Goal: Task Accomplishment & Management: Manage account settings

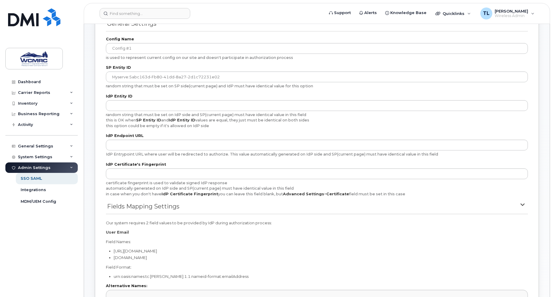
scroll to position [210, 0]
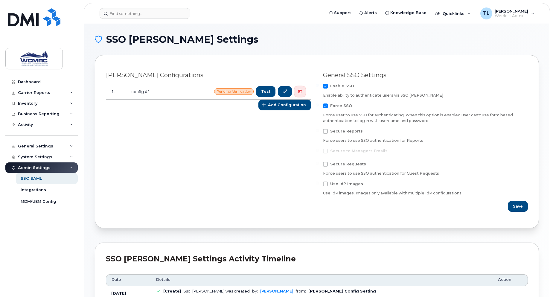
click at [299, 93] on icon "button" at bounding box center [300, 92] width 4 height 4
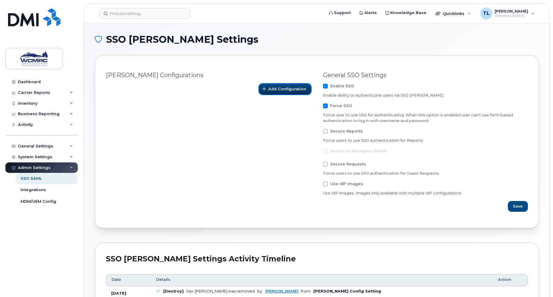
click at [290, 90] on span "Add Configuration" at bounding box center [288, 89] width 38 height 6
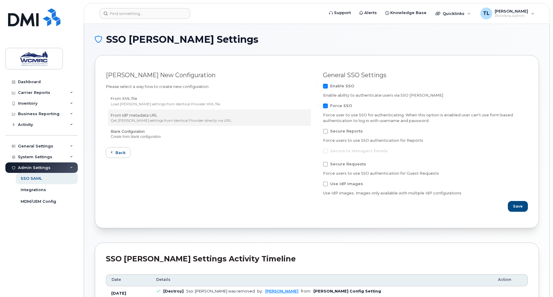
click at [137, 118] on p "From IdP metadata URL" at bounding box center [210, 116] width 198 height 6
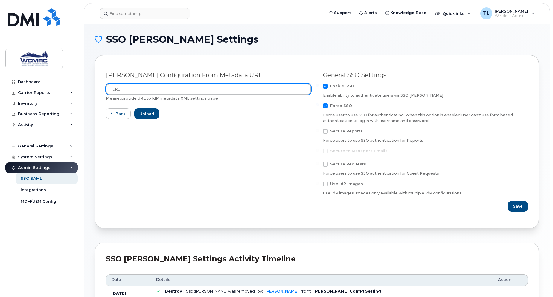
click at [119, 86] on input "url" at bounding box center [208, 89] width 205 height 11
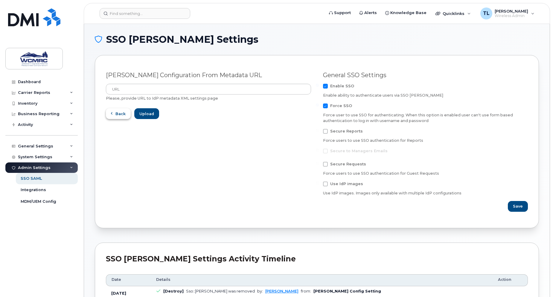
click at [121, 114] on span "Back" at bounding box center [121, 114] width 10 height 6
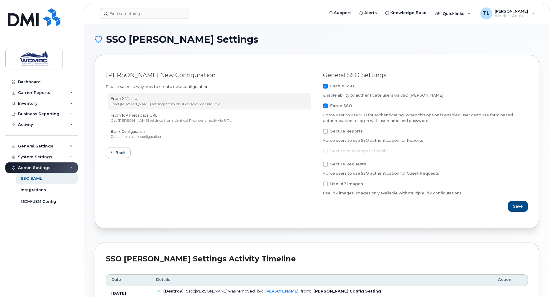
click at [134, 101] on p "From XML file" at bounding box center [210, 99] width 198 height 6
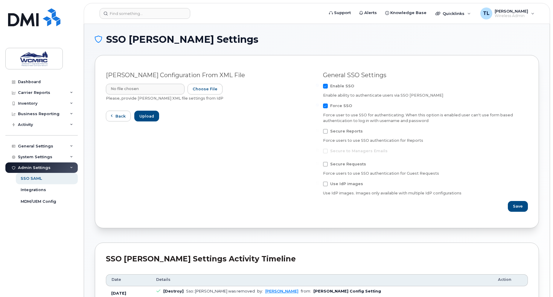
click at [182, 90] on input "Please, provide SAML XML file settings from IdP" at bounding box center [165, 89] width 118 height 11
type input "C:\fakepath\Simplex SSO.xml"
click at [148, 116] on span "Upload" at bounding box center [146, 116] width 15 height 6
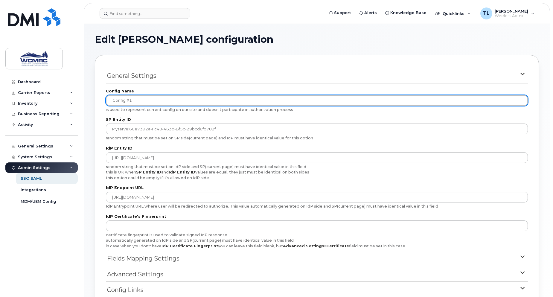
click at [142, 101] on input "config #1" at bounding box center [317, 100] width 422 height 11
drag, startPoint x: 145, startPoint y: 101, endPoint x: 70, endPoint y: 90, distance: 75.5
click at [84, 90] on div "Support Alerts Knowledge Base Quicklinks Suspend / Cancel Device Change SIM Car…" at bounding box center [317, 182] width 466 height 316
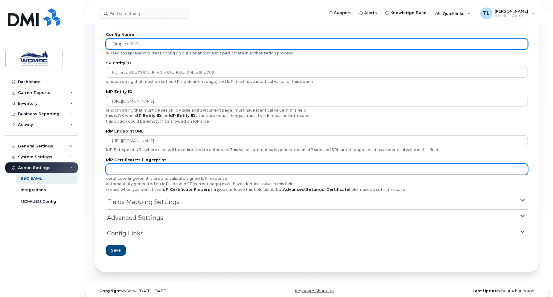
scroll to position [62, 0]
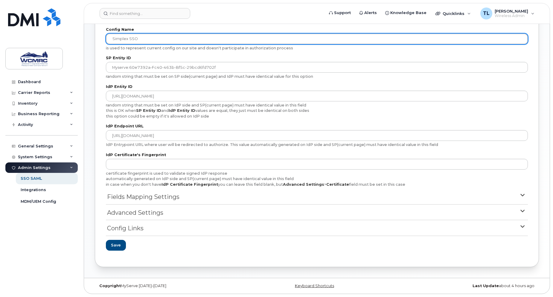
type input "Simplex SSO"
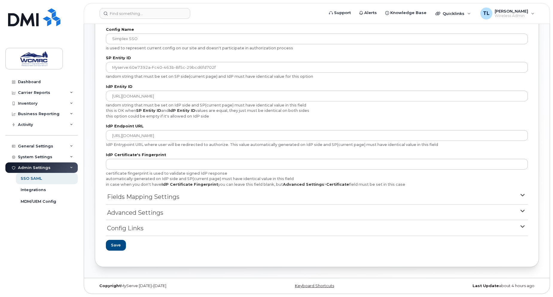
click at [142, 196] on span "Fields Mapping Settings" at bounding box center [143, 197] width 72 height 9
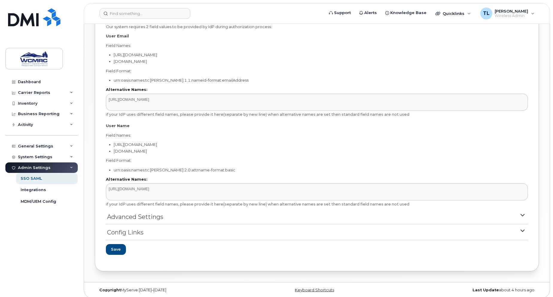
scroll to position [253, 0]
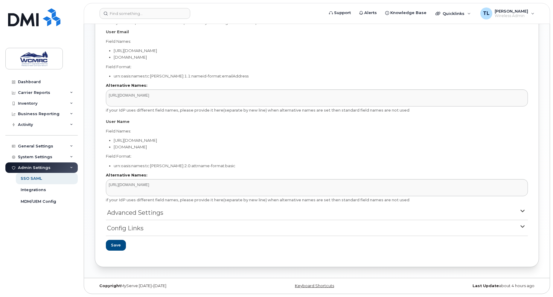
click at [129, 212] on span "Advanced Settings" at bounding box center [135, 213] width 56 height 9
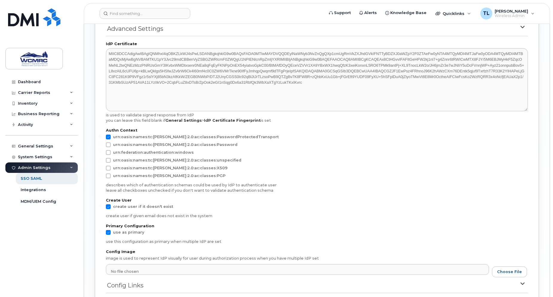
scroll to position [506, 0]
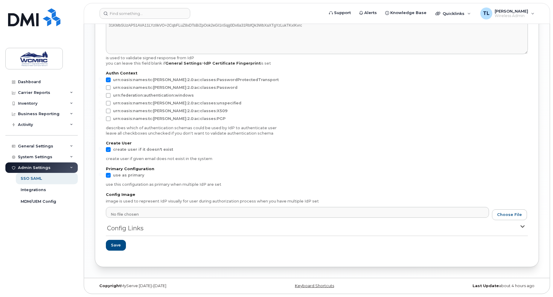
click at [110, 147] on span at bounding box center [108, 149] width 5 height 5
click at [102, 147] on input "create user if it doesn't exist" at bounding box center [100, 148] width 3 height 3
checkbox input "false"
click at [115, 245] on span "Save" at bounding box center [116, 245] width 10 height 6
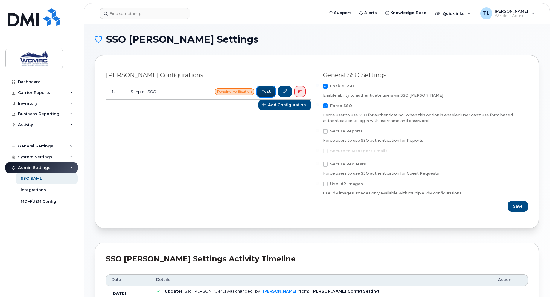
click at [267, 92] on span "Test" at bounding box center [266, 92] width 9 height 6
click at [283, 92] on link at bounding box center [285, 91] width 14 height 11
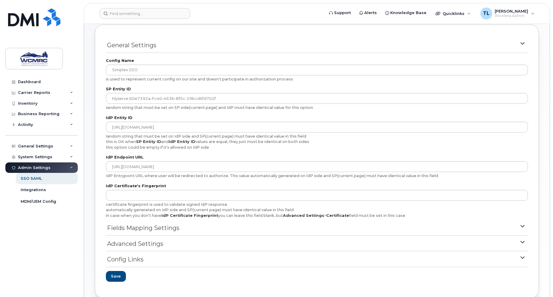
scroll to position [62, 0]
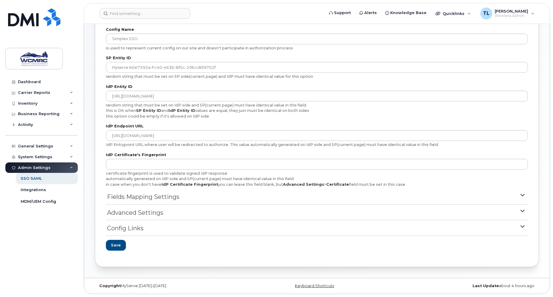
click at [130, 228] on span "Config Links" at bounding box center [125, 228] width 37 height 9
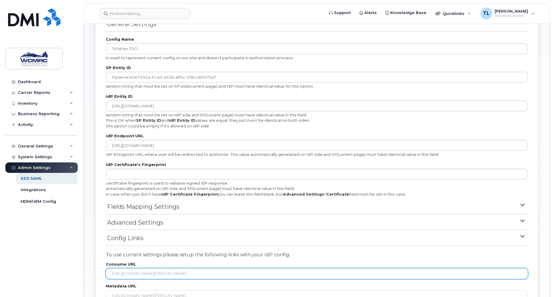
scroll to position [140, 0]
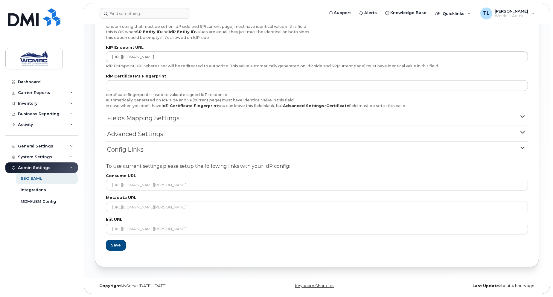
click at [139, 133] on span "Advanced Settings" at bounding box center [135, 134] width 56 height 9
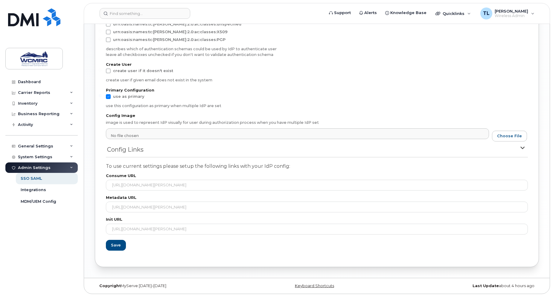
scroll to position [394, 0]
drag, startPoint x: 116, startPoint y: 246, endPoint x: 121, endPoint y: 249, distance: 5.6
click at [116, 246] on span "Save" at bounding box center [116, 245] width 10 height 6
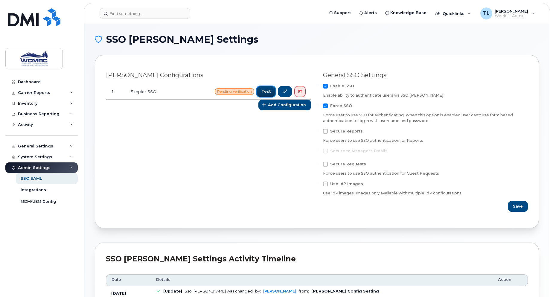
click at [266, 91] on span "Test" at bounding box center [266, 92] width 9 height 6
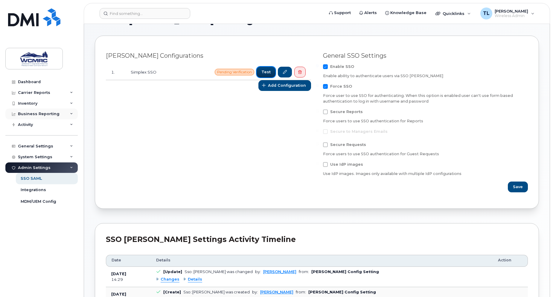
scroll to position [30, 0]
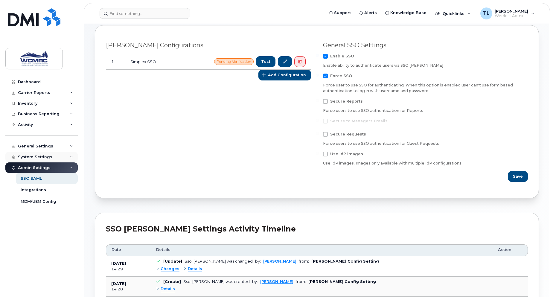
click at [44, 156] on div "System Settings" at bounding box center [35, 157] width 34 height 5
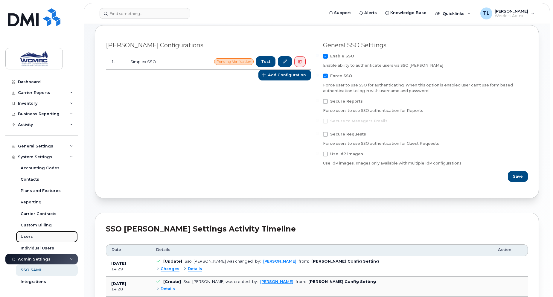
click at [31, 235] on div "Users" at bounding box center [27, 236] width 12 height 5
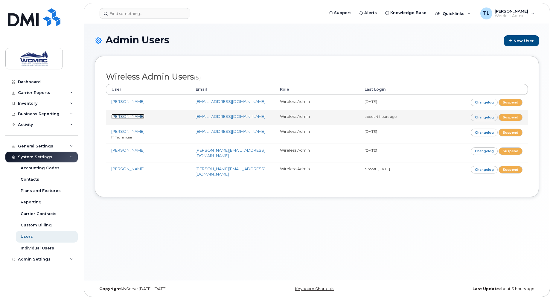
click at [117, 117] on link "[PERSON_NAME]" at bounding box center [127, 116] width 33 height 5
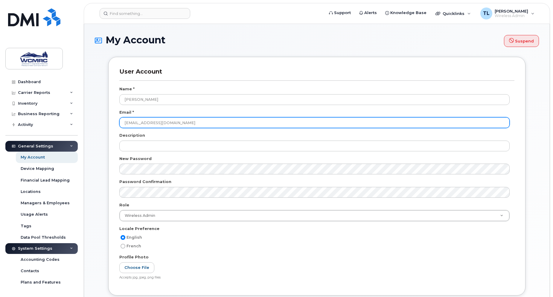
click at [132, 122] on input "[EMAIL_ADDRESS][DOMAIN_NAME]" at bounding box center [314, 122] width 391 height 11
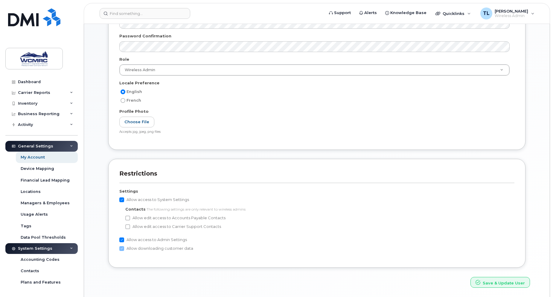
scroll to position [166, 0]
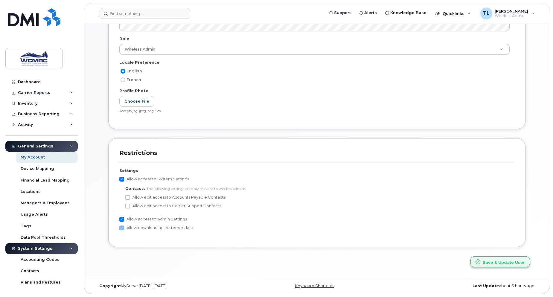
type input "[PERSON_NAME][EMAIL_ADDRESS][DOMAIN_NAME]"
click at [495, 262] on button "Save & Update User" at bounding box center [501, 262] width 60 height 11
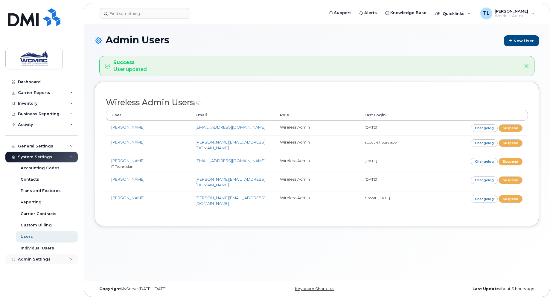
click at [35, 262] on div "Admin Settings" at bounding box center [34, 259] width 33 height 5
click at [38, 271] on div "SSO SAML" at bounding box center [31, 270] width 21 height 5
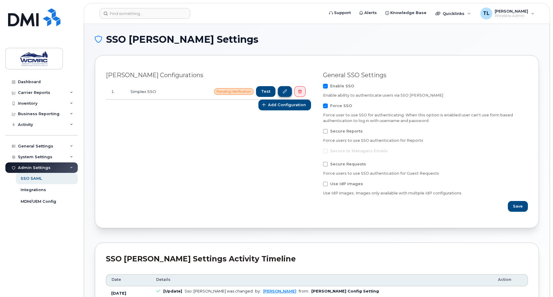
click at [286, 92] on icon at bounding box center [285, 92] width 4 height 4
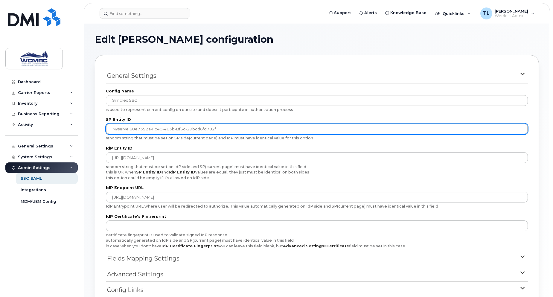
click at [225, 128] on input "myserve:60e7392a-fc40-463b-bf5c-29bcd6fd702f" at bounding box center [317, 129] width 422 height 11
drag, startPoint x: 226, startPoint y: 128, endPoint x: 72, endPoint y: 128, distance: 154.8
click at [84, 128] on div "Support Alerts Knowledge Base Quicklinks Suspend / Cancel Device Change SIM Car…" at bounding box center [317, 182] width 466 height 316
click at [246, 129] on input "myserve:60e7392a-fc40-463b-bf5c-29bcd6fd702f" at bounding box center [317, 129] width 422 height 11
drag, startPoint x: 223, startPoint y: 130, endPoint x: 96, endPoint y: 130, distance: 127.2
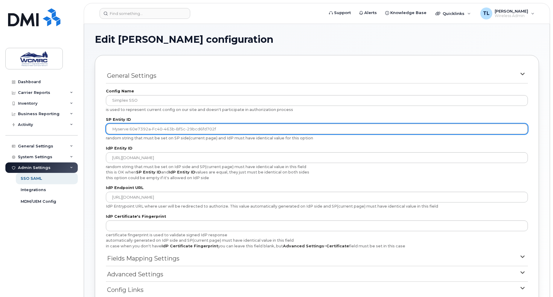
click at [96, 130] on div "General Settings Config Name Simplex SSO is used to represent current config on…" at bounding box center [317, 192] width 445 height 274
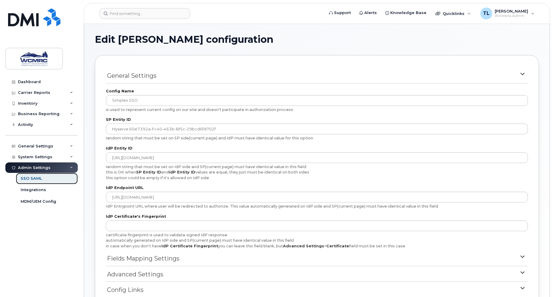
click at [36, 178] on div "SSO SAML" at bounding box center [31, 178] width 21 height 5
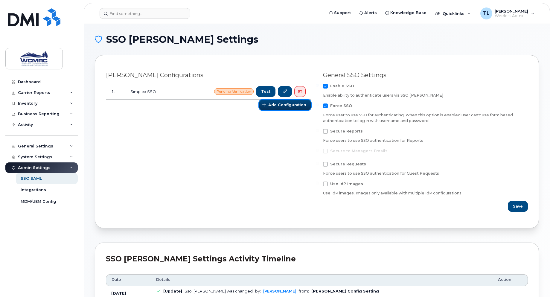
click at [278, 105] on span "Add Configuration" at bounding box center [288, 105] width 38 height 6
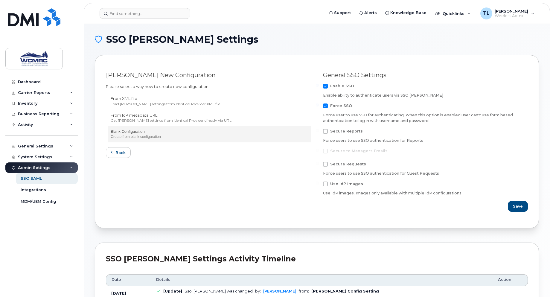
click at [124, 134] on p "Blank Configuration" at bounding box center [210, 132] width 198 height 6
click at [141, 137] on div "Create from blank configuration" at bounding box center [210, 136] width 198 height 5
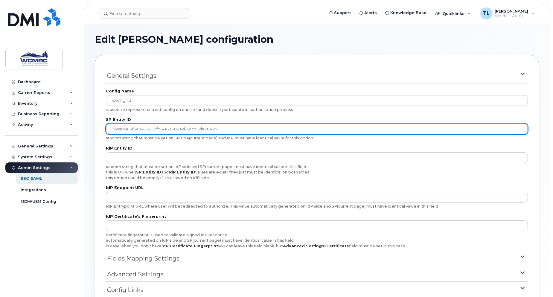
drag, startPoint x: 223, startPoint y: 128, endPoint x: 105, endPoint y: 126, distance: 118.3
click at [105, 126] on div "General Settings Config Name config #3 is used to represent current config on o…" at bounding box center [317, 192] width 445 height 274
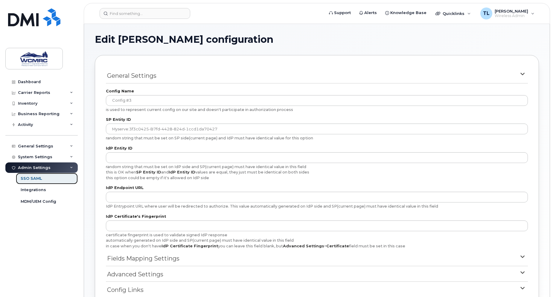
click at [41, 178] on link "SSO SAML" at bounding box center [47, 178] width 62 height 11
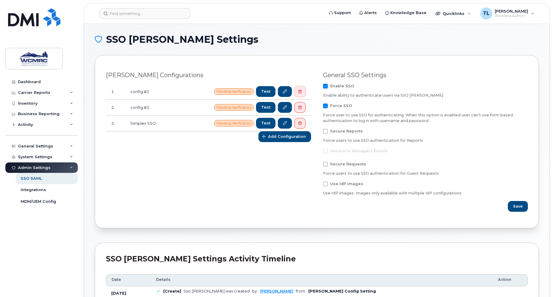
click at [301, 90] on icon "button" at bounding box center [300, 92] width 4 height 4
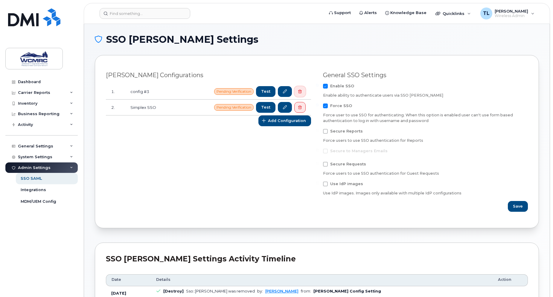
click at [303, 91] on span "button" at bounding box center [300, 91] width 5 height 5
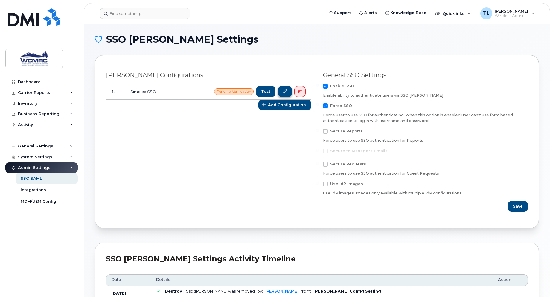
click at [284, 92] on icon at bounding box center [285, 92] width 4 height 4
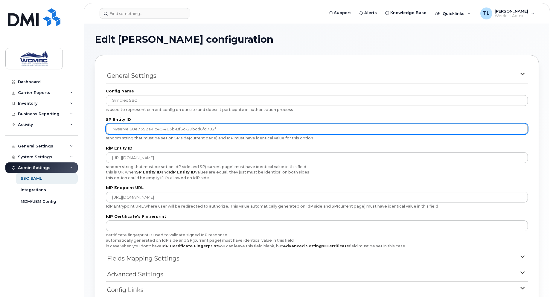
drag, startPoint x: 229, startPoint y: 129, endPoint x: 102, endPoint y: 129, distance: 127.5
click at [102, 129] on div "General Settings Config Name Simplex SSO is used to represent current config on…" at bounding box center [317, 192] width 445 height 274
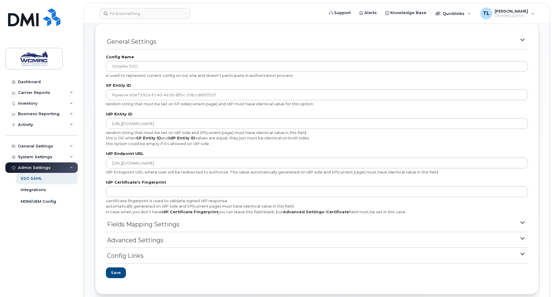
scroll to position [62, 0]
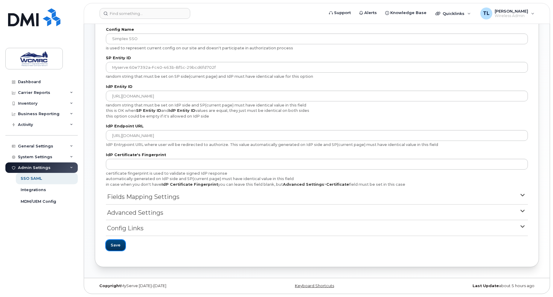
click at [113, 244] on span "Save" at bounding box center [116, 245] width 10 height 6
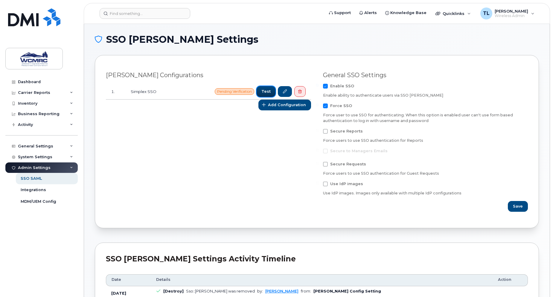
click at [269, 92] on span "Test" at bounding box center [266, 92] width 9 height 6
click at [283, 94] on link at bounding box center [285, 91] width 14 height 11
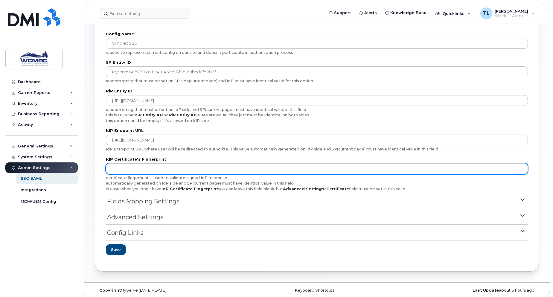
scroll to position [62, 0]
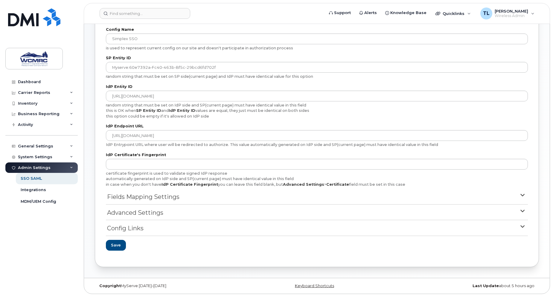
click at [163, 195] on span "Fields Mapping Settings" at bounding box center [143, 197] width 72 height 9
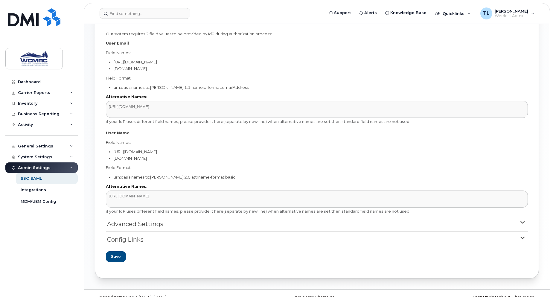
scroll to position [253, 0]
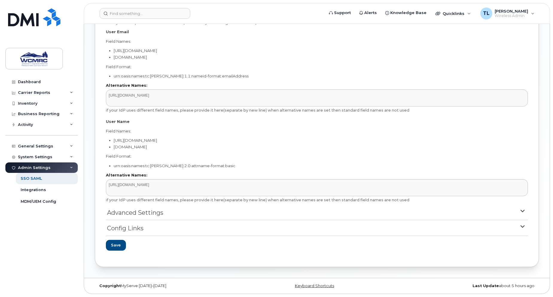
click at [166, 211] on summary "Advanced Settings" at bounding box center [317, 215] width 422 height 12
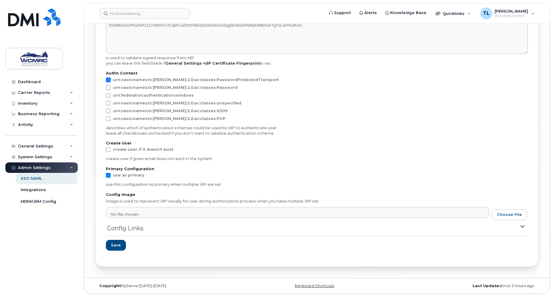
scroll to position [506, 0]
click at [110, 147] on span at bounding box center [108, 149] width 5 height 5
click at [102, 147] on input "create user if it doesn't exist" at bounding box center [100, 148] width 3 height 3
checkbox input "true"
click at [124, 228] on span "Config Links" at bounding box center [125, 228] width 37 height 9
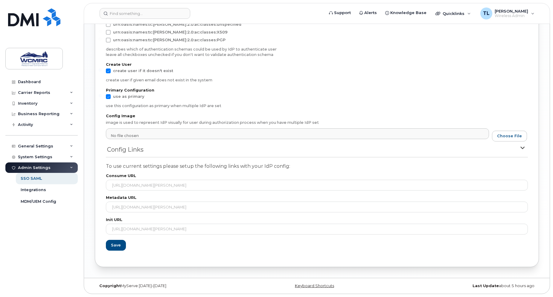
scroll to position [585, 0]
click at [122, 244] on button "Save" at bounding box center [115, 245] width 19 height 11
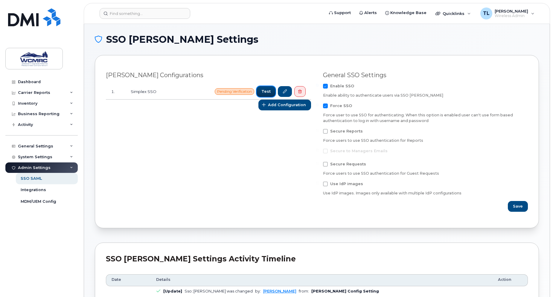
click at [269, 90] on span "Test" at bounding box center [266, 92] width 9 height 6
click at [270, 90] on span "Test" at bounding box center [266, 92] width 9 height 6
click at [269, 93] on span "Test" at bounding box center [266, 92] width 9 height 6
click at [269, 92] on span "Test" at bounding box center [266, 92] width 9 height 6
click at [285, 92] on icon at bounding box center [285, 92] width 4 height 4
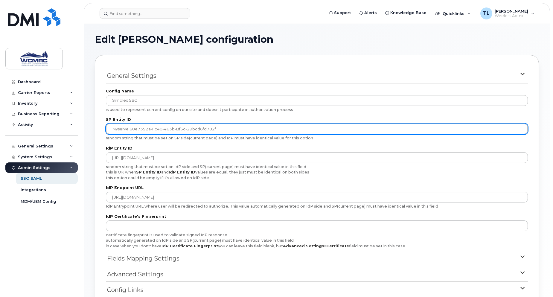
click at [115, 129] on input "myserve:60e7392a-fc40-463b-bf5c-29bcd6fd702f" at bounding box center [317, 129] width 422 height 11
type input "myserve:60e7392a-fc40-463b-bf5c-29bcd6fd702f"
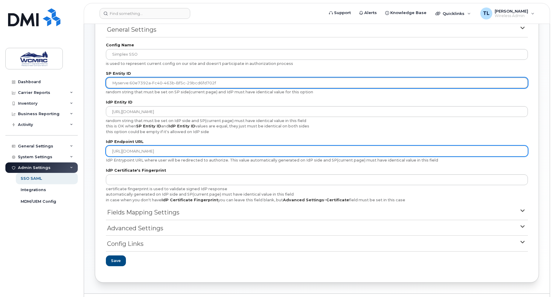
scroll to position [62, 0]
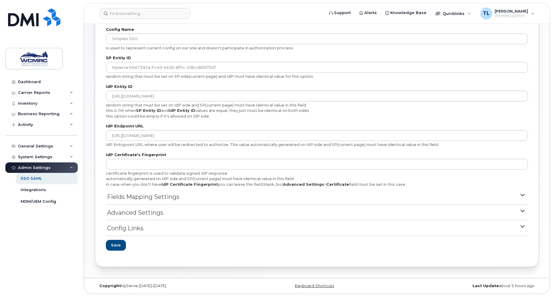
click at [164, 193] on span "Fields Mapping Settings" at bounding box center [143, 197] width 72 height 9
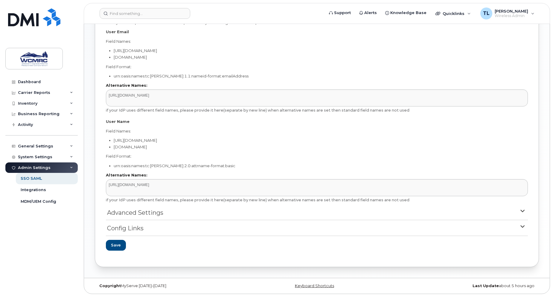
click at [153, 212] on span "Advanced Settings" at bounding box center [135, 213] width 56 height 9
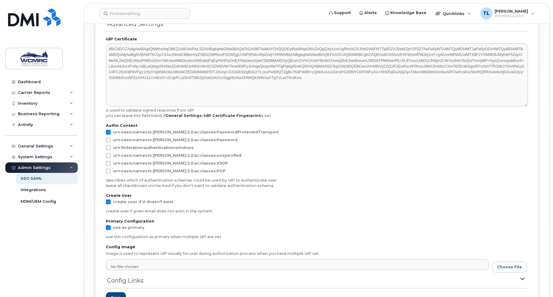
scroll to position [506, 0]
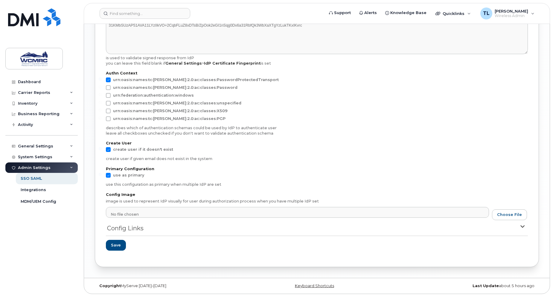
click at [132, 226] on span "Config Links" at bounding box center [125, 228] width 37 height 9
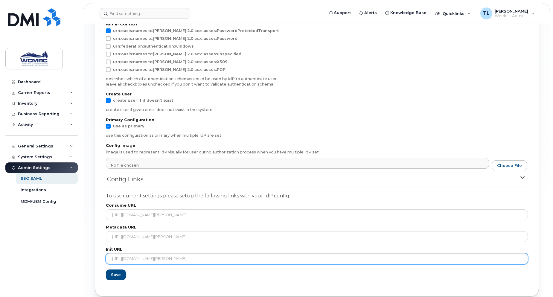
scroll to position [585, 0]
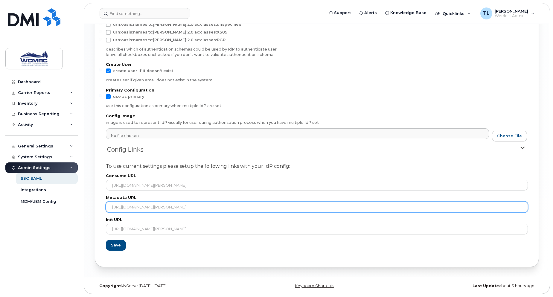
click at [134, 208] on input "https://wcmrc-western-canada-marine-response-corporation.myserve.co/sso/saml/me…" at bounding box center [317, 207] width 422 height 11
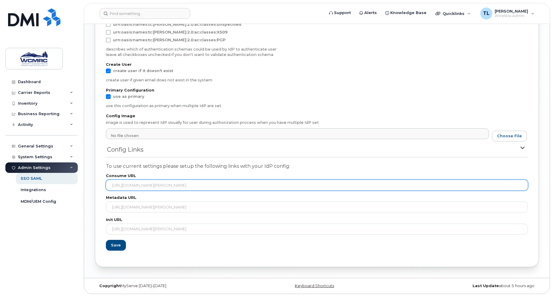
click at [386, 187] on input "https://wcmrc-western-canada-marine-response-corporation.myserve.co/sso/saml/co…" at bounding box center [317, 185] width 422 height 11
drag, startPoint x: 386, startPoint y: 187, endPoint x: 104, endPoint y: 188, distance: 282.3
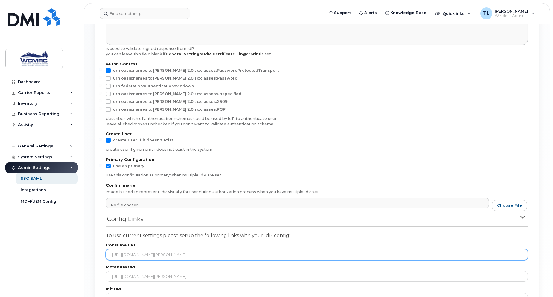
scroll to position [555, 0]
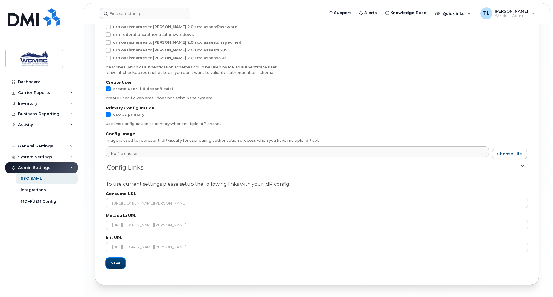
click at [117, 266] on span "Save" at bounding box center [116, 263] width 10 height 6
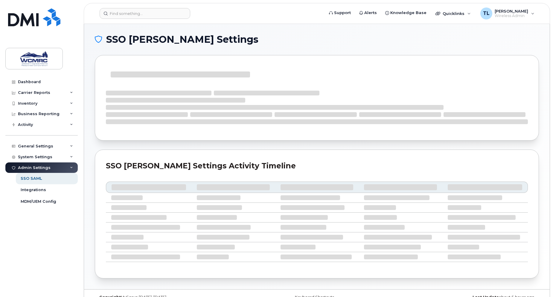
click at [119, 277] on div "SSO [PERSON_NAME] Settings SSO [PERSON_NAME] Settings Activity Timeline Customi…" at bounding box center [317, 157] width 466 height 266
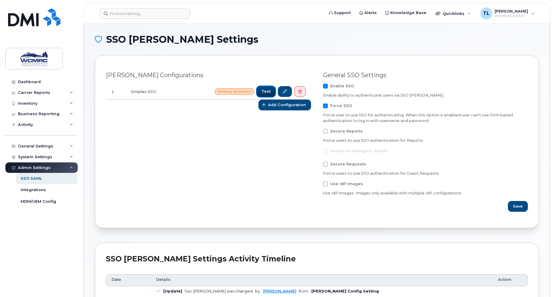
click at [269, 90] on span "Test" at bounding box center [266, 92] width 9 height 6
